Goal: Transaction & Acquisition: Obtain resource

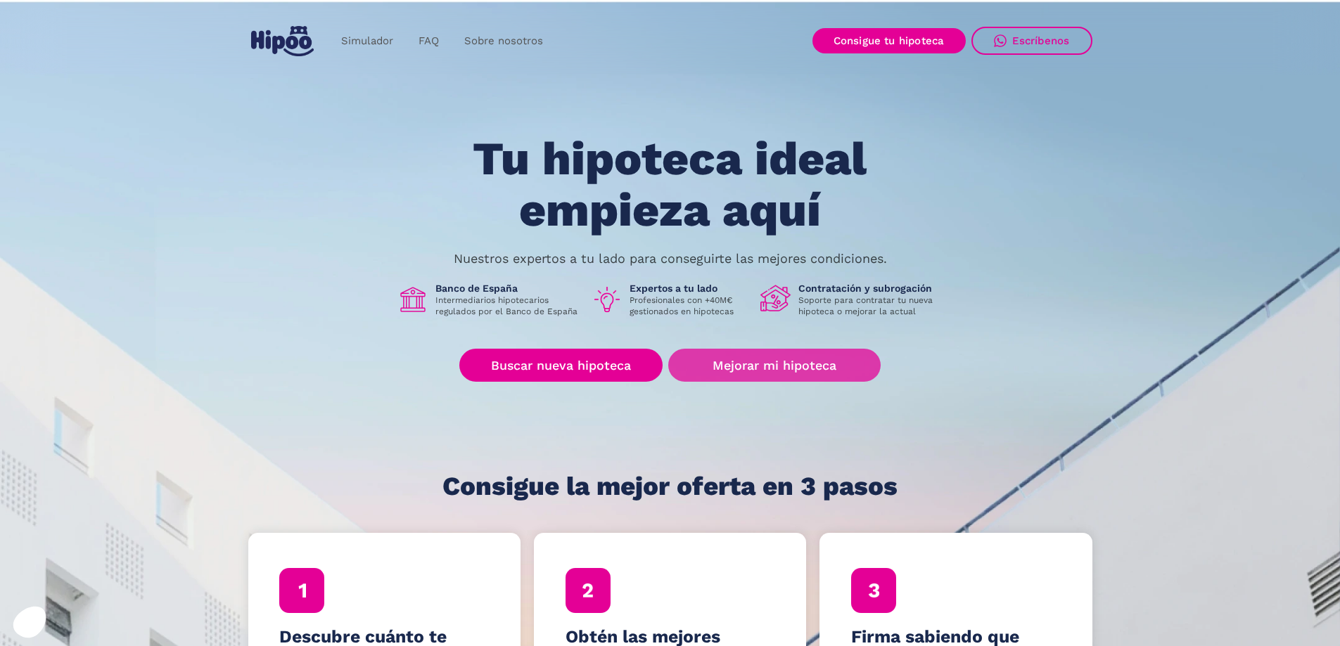
click at [772, 362] on link "Mejorar mi hipoteca" at bounding box center [774, 365] width 212 height 33
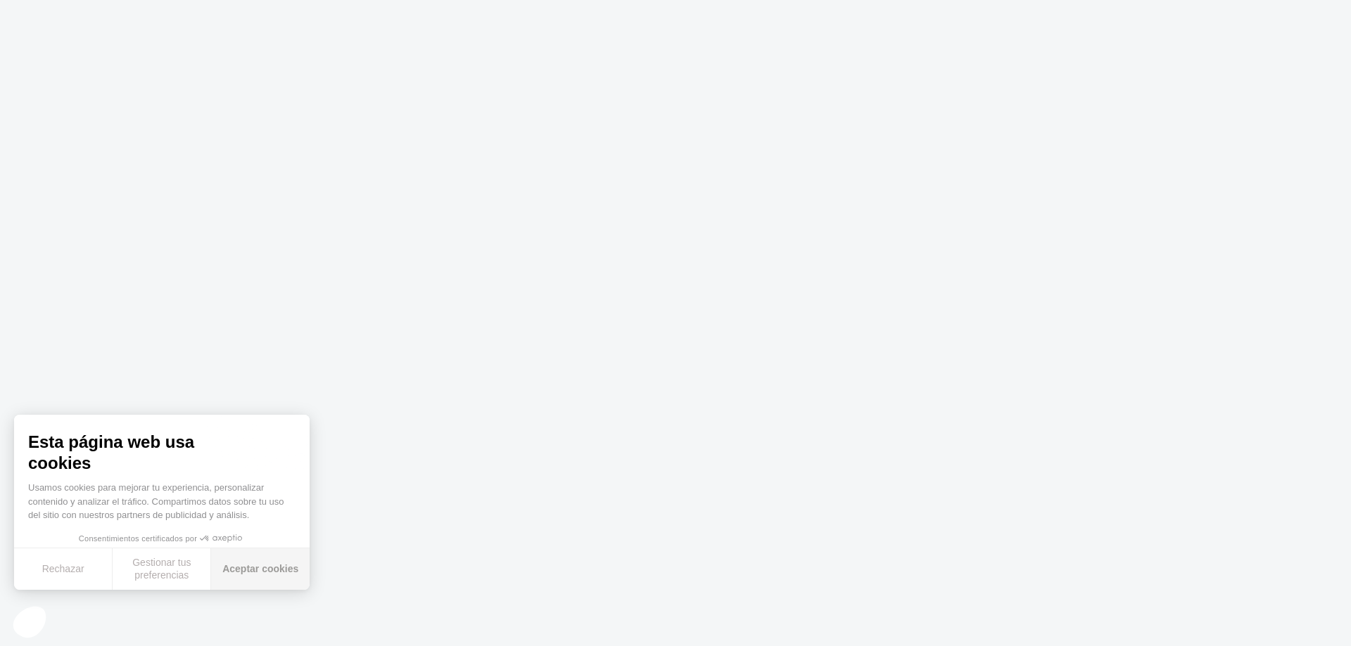
click at [254, 577] on button "Aceptar cookies" at bounding box center [260, 570] width 98 height 42
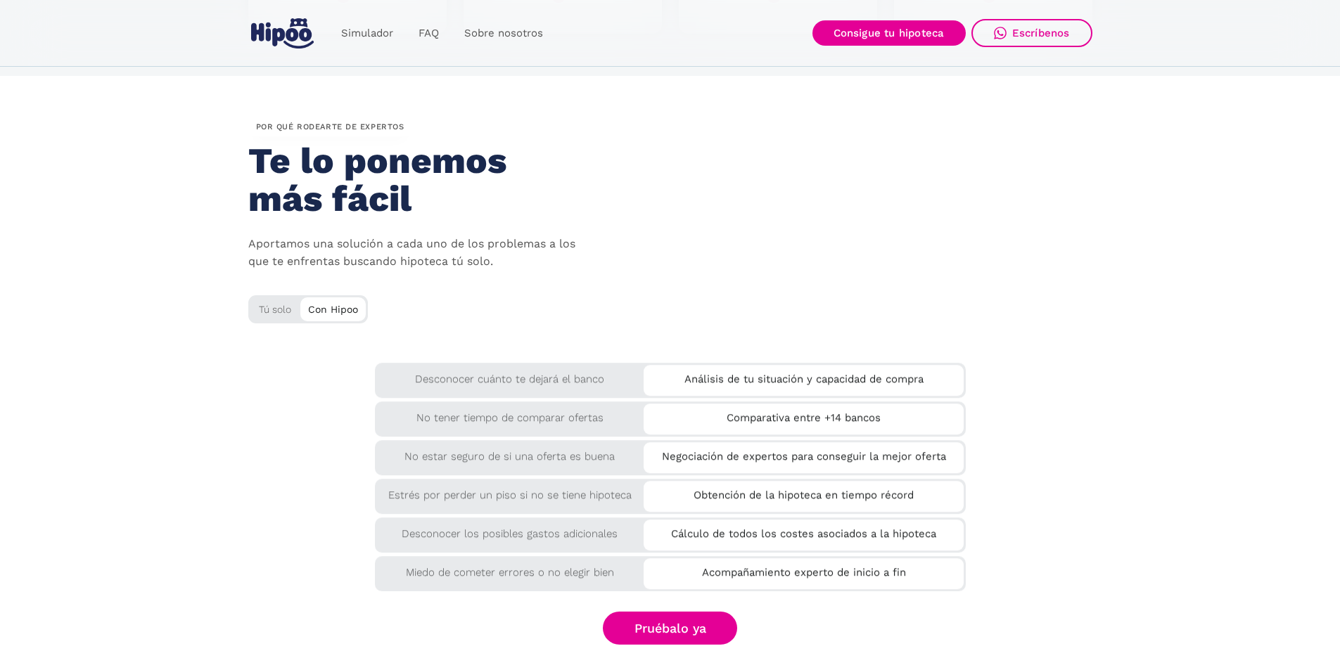
scroll to position [2439, 0]
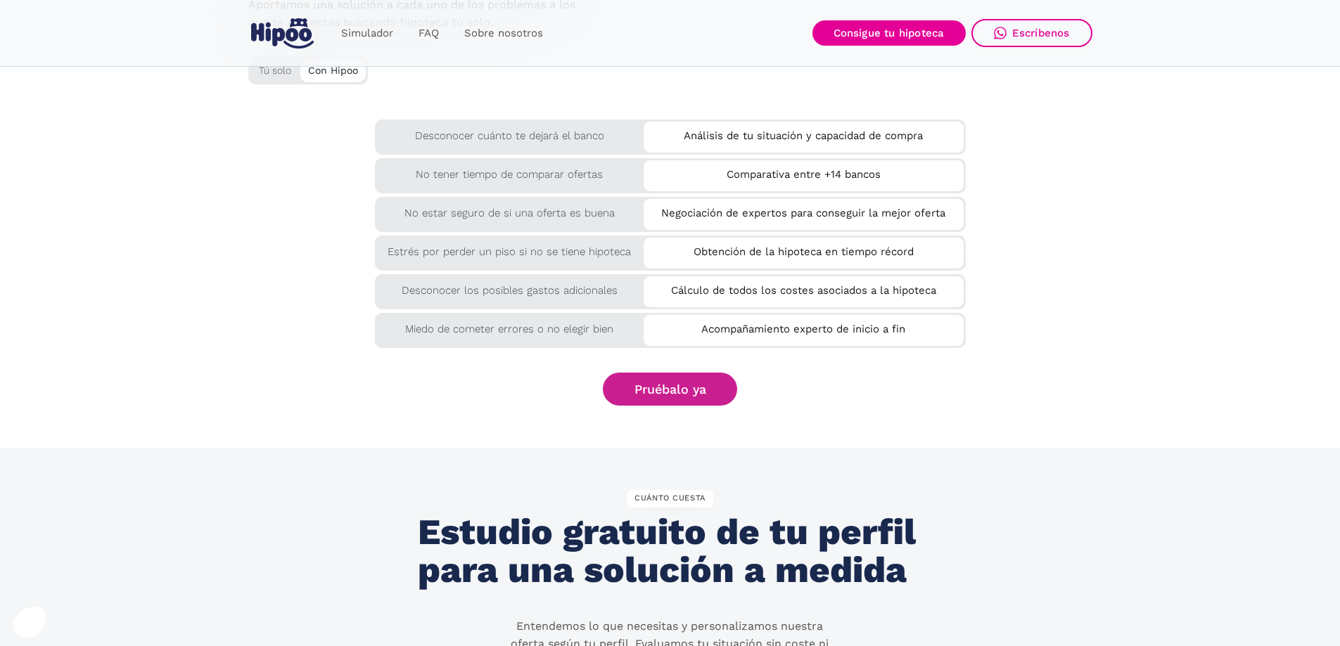
click at [683, 399] on link "Pruébalo ya" at bounding box center [670, 389] width 135 height 33
